Goal: Check status

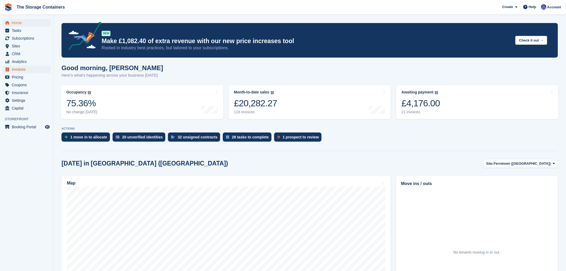
click at [23, 68] on span "Invoices" at bounding box center [28, 69] width 32 height 7
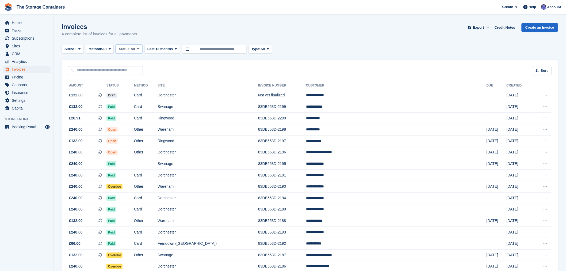
click at [134, 49] on span "All" at bounding box center [133, 48] width 5 height 5
click at [137, 92] on link "Open" at bounding box center [141, 91] width 47 height 10
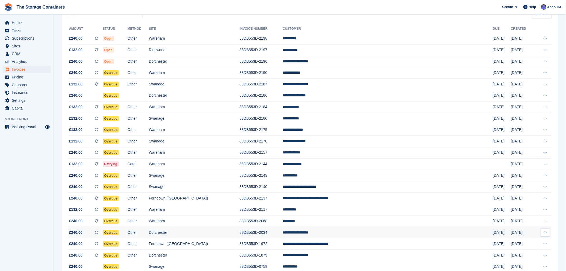
scroll to position [86, 0]
